Goal: Transaction & Acquisition: Purchase product/service

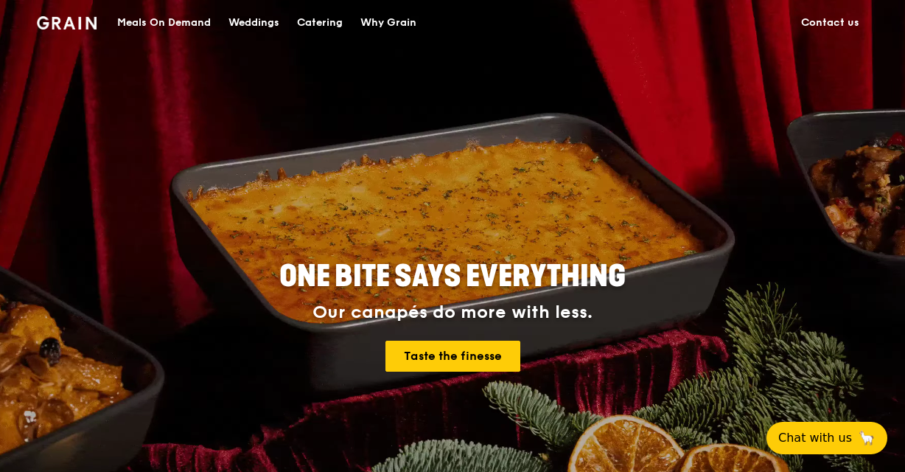
click at [771, 240] on div "ONE BITE SAYS EVERYTHING Our canapés do more with less. Taste the finesse" at bounding box center [452, 317] width 731 height 546
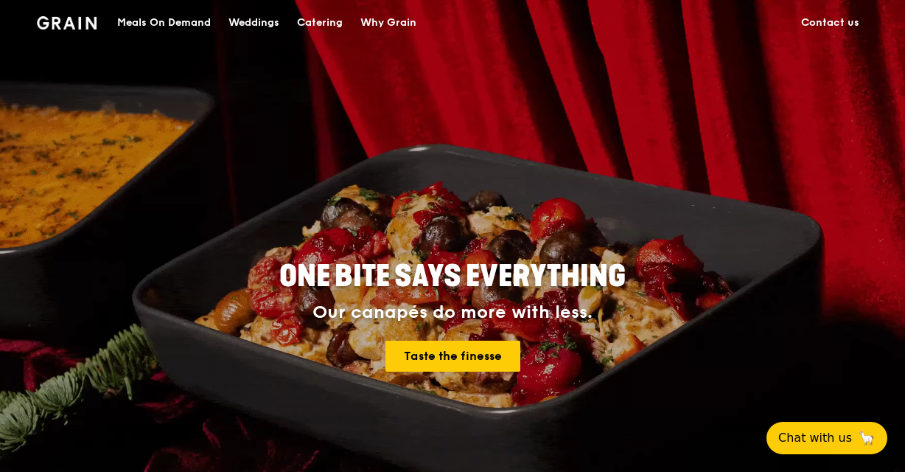
scroll to position [74, 0]
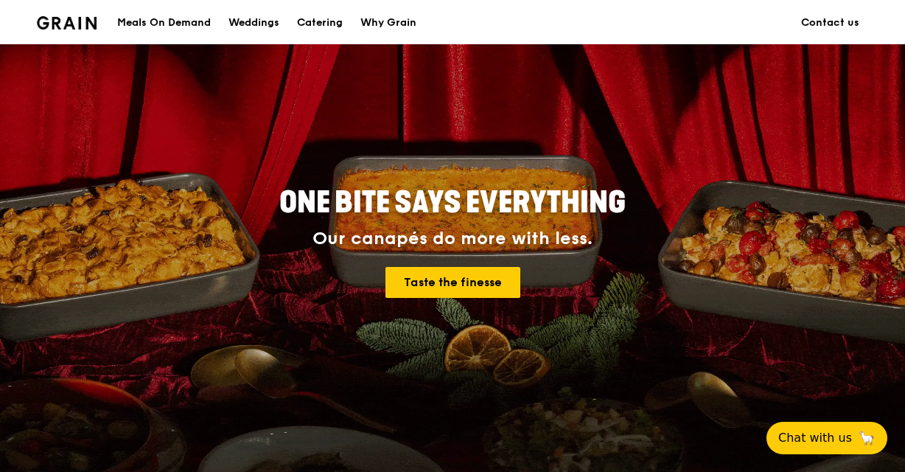
click at [169, 21] on div "Meals On Demand" at bounding box center [164, 23] width 94 height 44
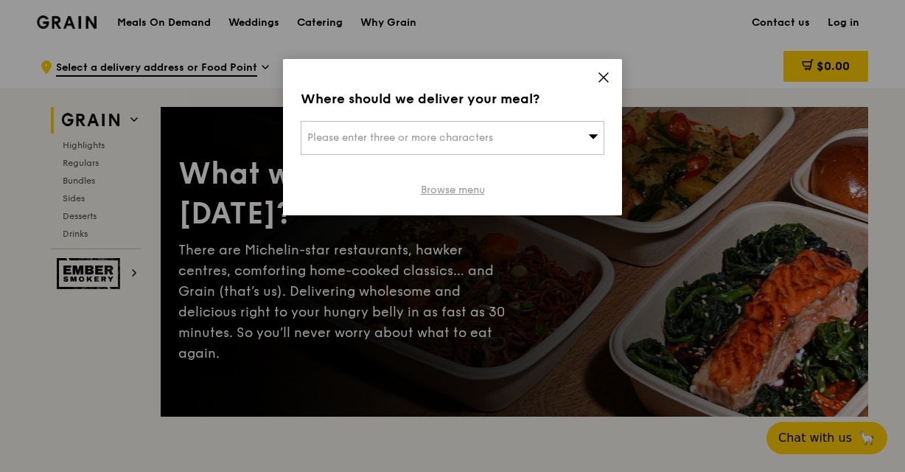
click at [436, 188] on link "Browse menu" at bounding box center [453, 190] width 64 height 15
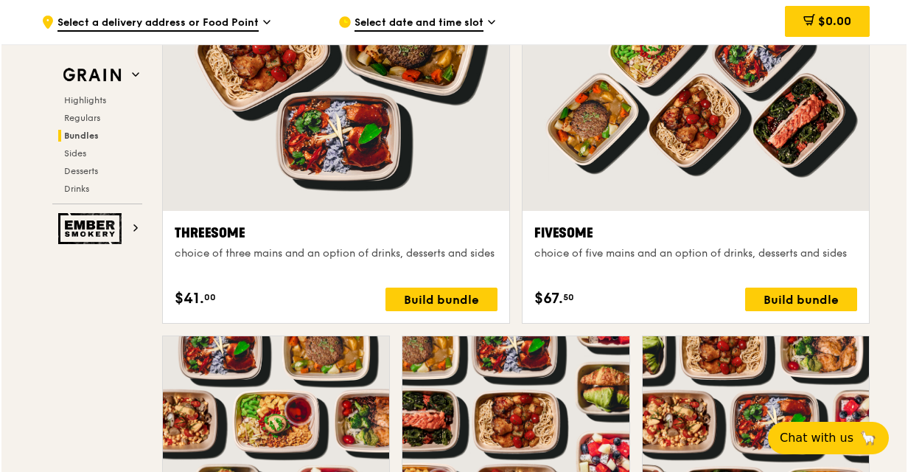
scroll to position [2583, 0]
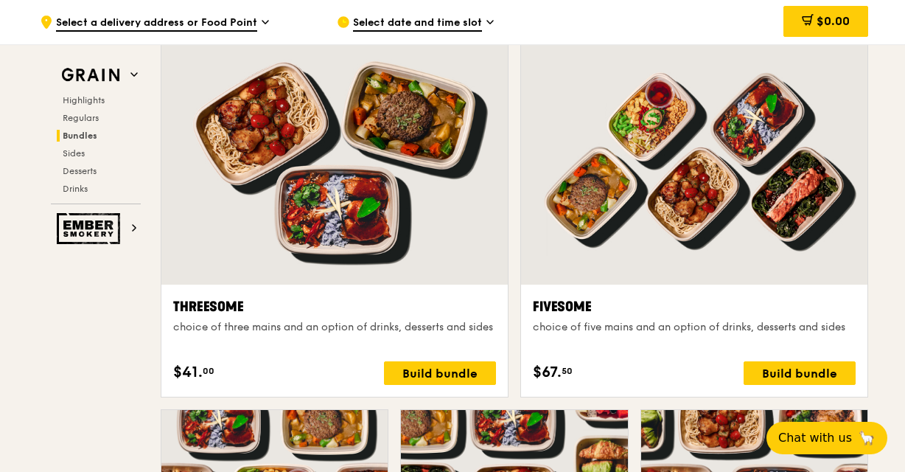
click at [784, 158] on div at bounding box center [694, 157] width 347 height 256
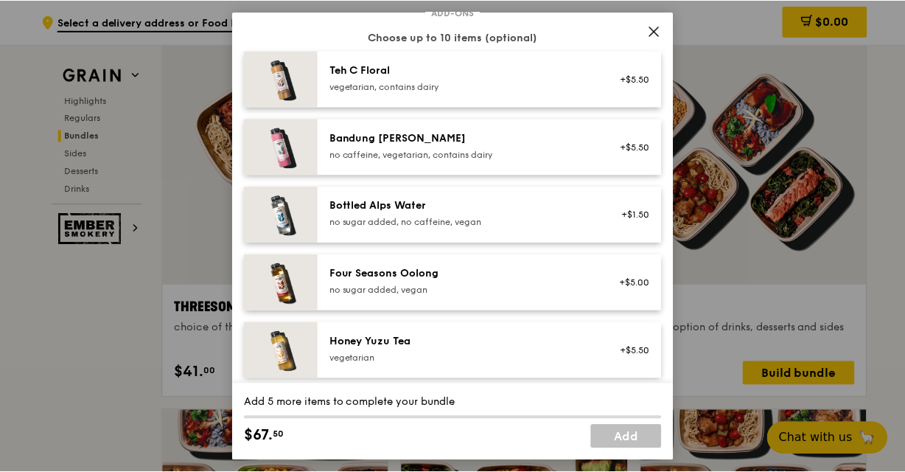
scroll to position [1769, 0]
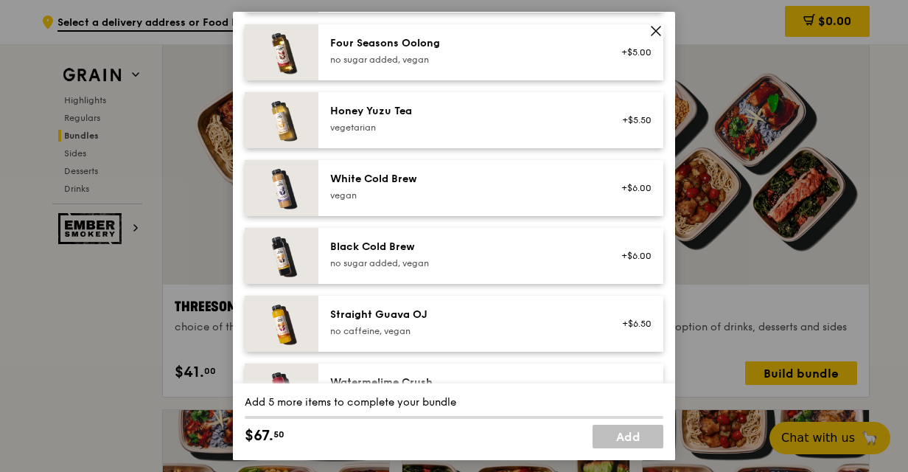
click at [661, 29] on icon at bounding box center [656, 30] width 13 height 13
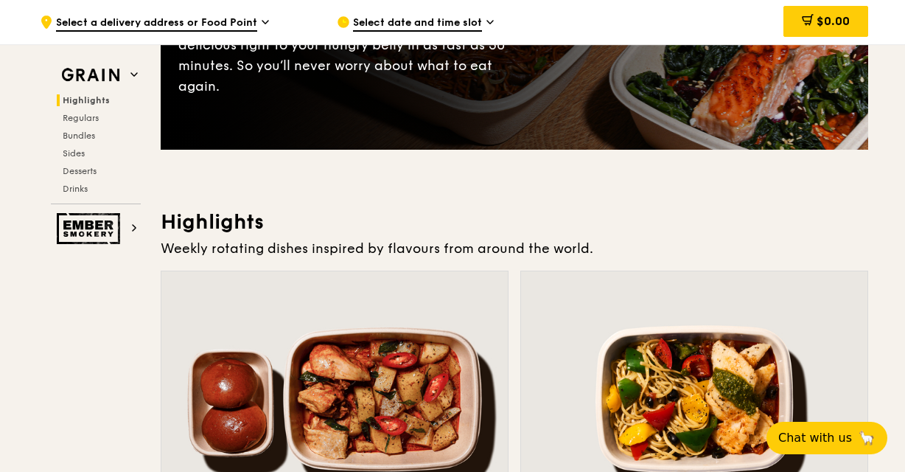
scroll to position [295, 0]
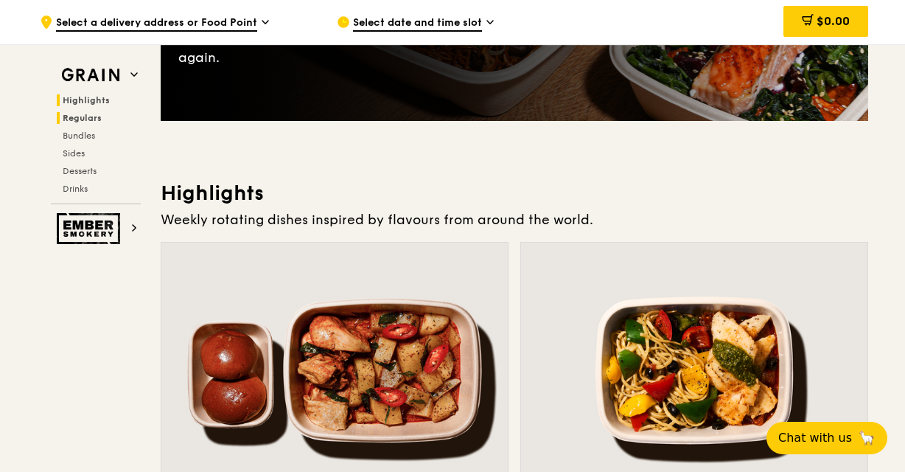
click at [93, 116] on span "Regulars" at bounding box center [82, 118] width 39 height 10
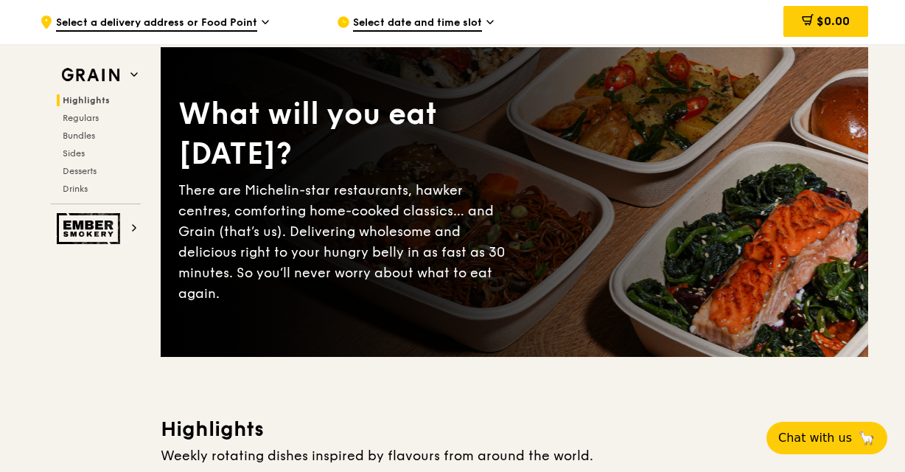
scroll to position [221, 0]
